Goal: Information Seeking & Learning: Learn about a topic

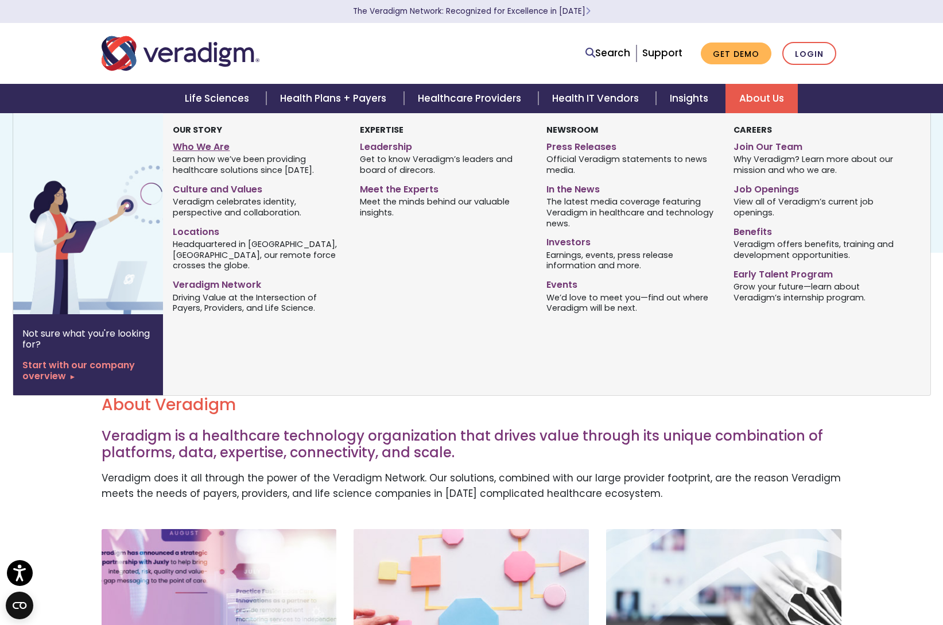
click at [197, 145] on link "Who We Are" at bounding box center [257, 145] width 169 height 17
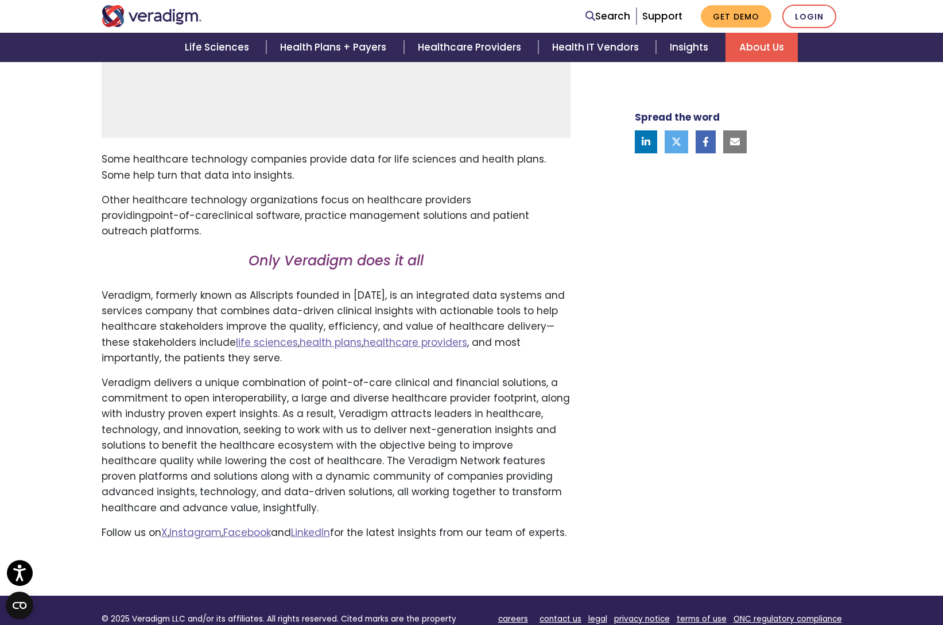
scroll to position [638, 0]
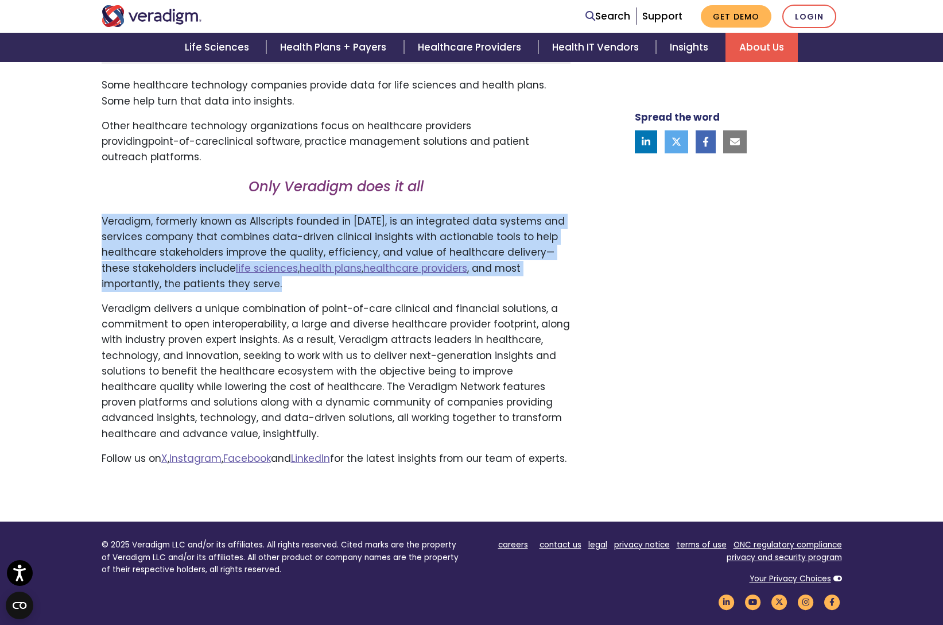
drag, startPoint x: 98, startPoint y: 218, endPoint x: 203, endPoint y: 280, distance: 122.8
click at [203, 280] on div "Transforming health, Insightfully . Please accept marketing-cookies to watch th…" at bounding box center [345, 116] width 505 height 718
copy p "Veradigm, formerly known as Allscripts founded in [DATE], is an integrated data…"
